Goal: Task Accomplishment & Management: Use online tool/utility

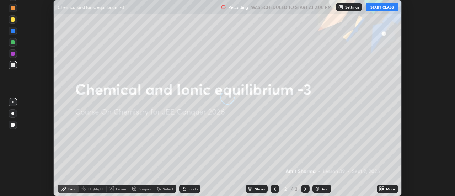
scroll to position [196, 455]
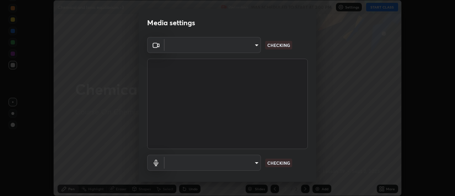
type input "ba4e03077e2635582450f5c2a4df2d3c0c16379ec4c919f063a5676b0e49f015"
type input "default"
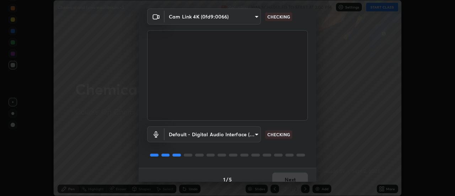
scroll to position [37, 0]
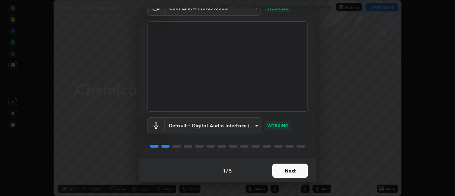
click at [291, 172] on button "Next" at bounding box center [290, 170] width 36 height 14
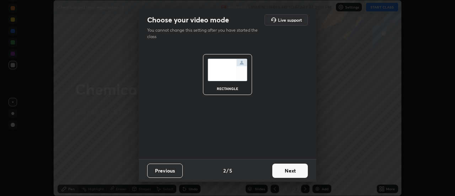
scroll to position [0, 0]
click at [293, 171] on button "Next" at bounding box center [290, 170] width 36 height 14
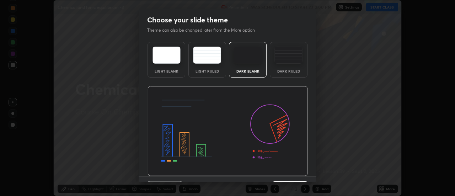
scroll to position [17, 0]
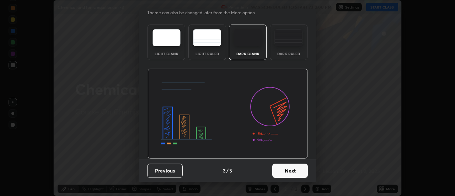
click at [287, 170] on button "Next" at bounding box center [290, 170] width 36 height 14
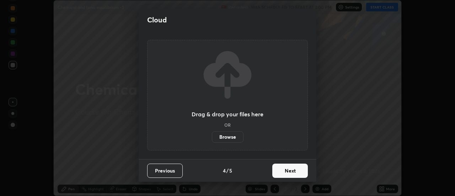
scroll to position [0, 0]
click at [288, 170] on button "Next" at bounding box center [290, 170] width 36 height 14
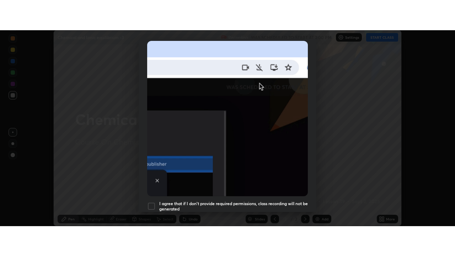
scroll to position [182, 0]
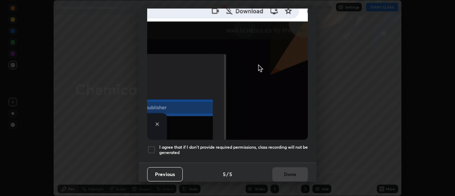
click at [151, 145] on div at bounding box center [151, 149] width 9 height 9
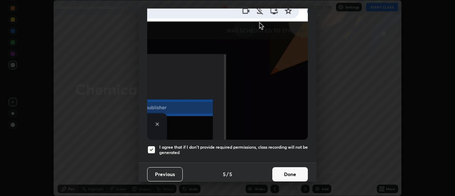
click at [285, 169] on button "Done" at bounding box center [290, 174] width 36 height 14
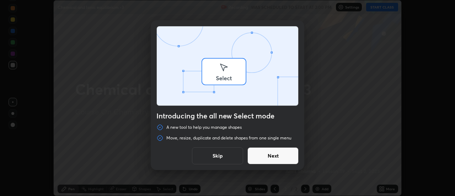
click at [382, 8] on div "Introducing the all new Select mode A new tool to help you manage shapes Move, …" at bounding box center [227, 98] width 455 height 196
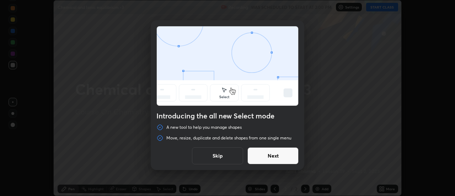
click at [227, 157] on button "Skip" at bounding box center [217, 155] width 51 height 17
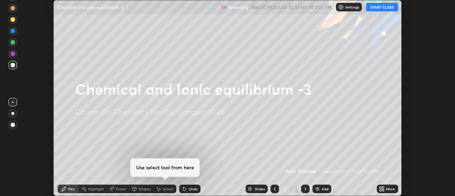
click at [386, 6] on button "START CLASS" at bounding box center [382, 7] width 32 height 9
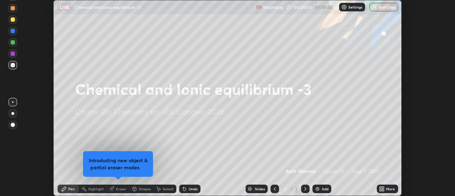
click at [383, 189] on icon at bounding box center [382, 189] width 6 height 6
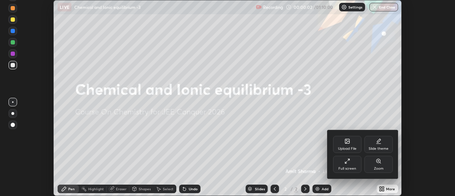
click at [349, 162] on icon at bounding box center [347, 161] width 6 height 6
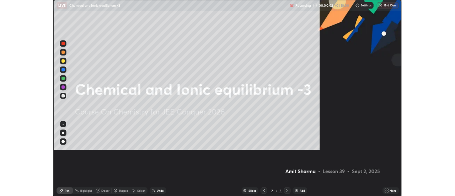
scroll to position [256, 455]
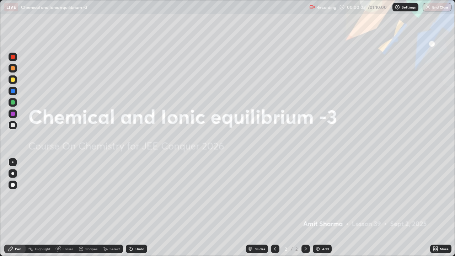
click at [322, 195] on div "Add" at bounding box center [325, 249] width 7 height 4
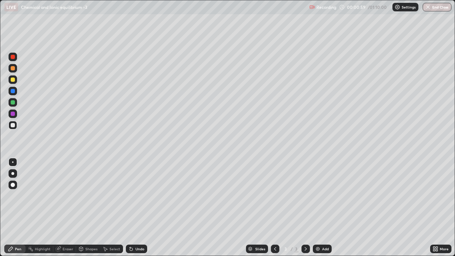
click at [16, 81] on div at bounding box center [13, 79] width 9 height 9
click at [130, 195] on icon at bounding box center [131, 249] width 3 height 3
click at [135, 195] on div "Undo" at bounding box center [139, 249] width 9 height 4
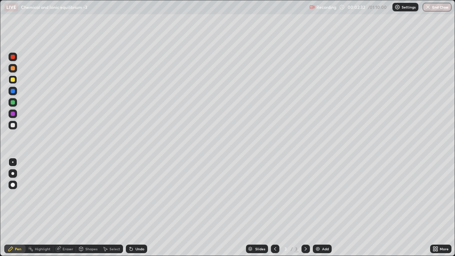
click at [13, 125] on div at bounding box center [13, 125] width 4 height 4
click at [318, 195] on img at bounding box center [318, 249] width 6 height 6
click at [14, 69] on div at bounding box center [13, 68] width 4 height 4
click at [13, 125] on div at bounding box center [13, 125] width 4 height 4
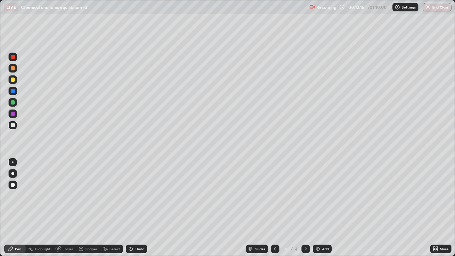
click at [15, 114] on div at bounding box center [13, 113] width 9 height 9
click at [318, 195] on div "Add" at bounding box center [322, 248] width 19 height 9
click at [14, 127] on div at bounding box center [13, 125] width 4 height 4
click at [136, 195] on div "Undo" at bounding box center [136, 248] width 21 height 9
click at [135, 195] on div "Undo" at bounding box center [139, 249] width 9 height 4
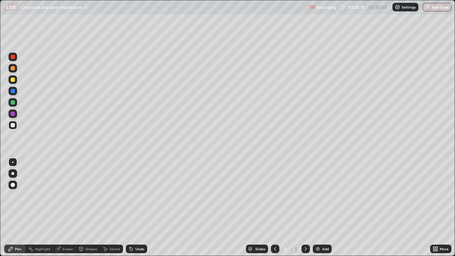
click at [136, 195] on div "Undo" at bounding box center [139, 249] width 9 height 4
click at [324, 195] on div "Add" at bounding box center [325, 249] width 7 height 4
click at [323, 195] on div "Add" at bounding box center [325, 249] width 7 height 4
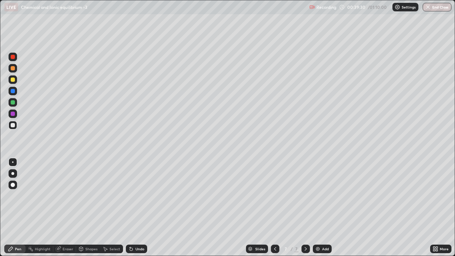
click at [14, 80] on div at bounding box center [13, 79] width 4 height 4
click at [15, 125] on div at bounding box center [13, 125] width 9 height 9
click at [324, 195] on div "Add" at bounding box center [322, 248] width 19 height 9
click at [17, 80] on div at bounding box center [13, 79] width 9 height 9
click at [136, 195] on div "Undo" at bounding box center [139, 249] width 9 height 4
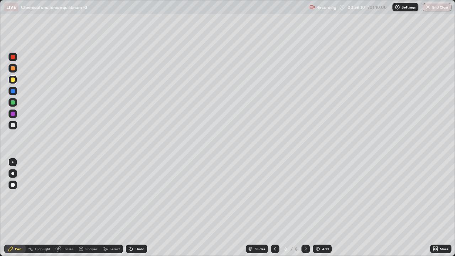
click at [70, 195] on div "Eraser" at bounding box center [68, 249] width 11 height 4
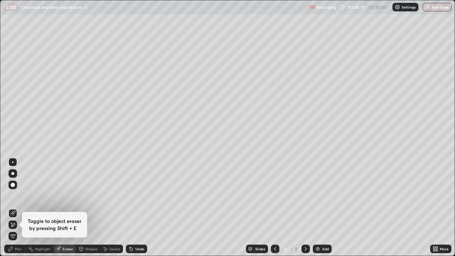
click at [18, 195] on div "Pen" at bounding box center [14, 248] width 21 height 9
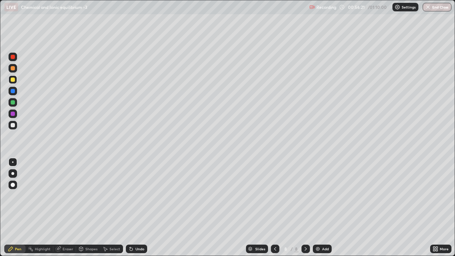
click at [14, 124] on div at bounding box center [13, 125] width 4 height 4
click at [132, 195] on div "Undo" at bounding box center [136, 248] width 21 height 9
click at [321, 195] on div "Add" at bounding box center [322, 248] width 19 height 9
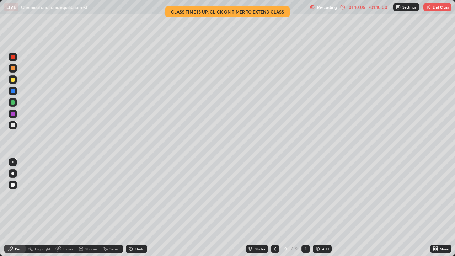
click at [434, 6] on button "End Class" at bounding box center [437, 7] width 28 height 9
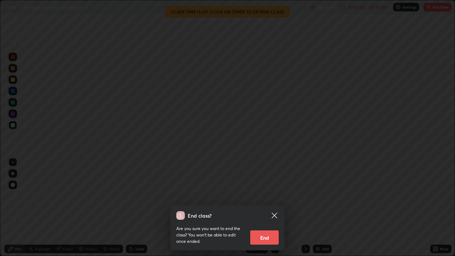
click at [268, 195] on button "End" at bounding box center [264, 237] width 28 height 14
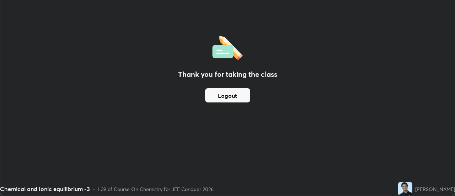
scroll to position [35341, 35082]
